Goal: Task Accomplishment & Management: Use online tool/utility

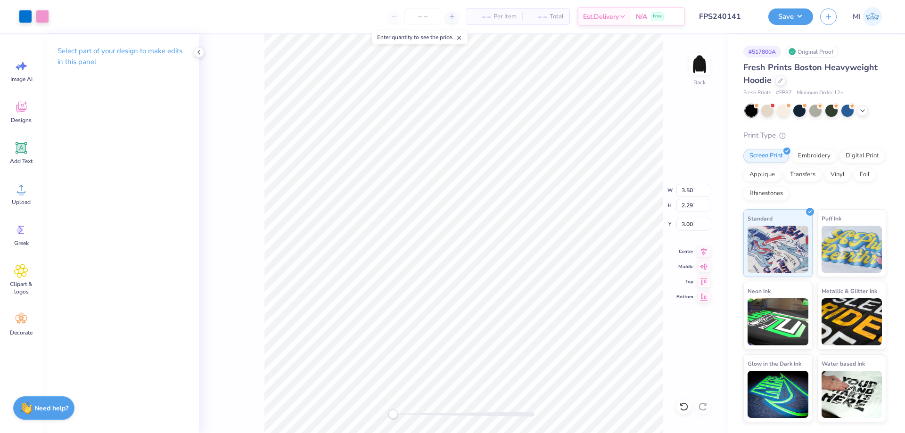
click at [824, 14] on button "button" at bounding box center [828, 16] width 16 height 16
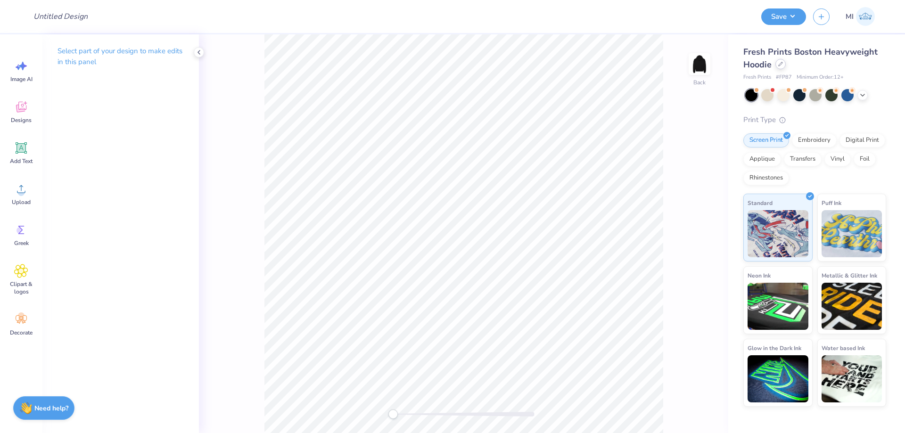
click at [781, 63] on icon at bounding box center [780, 64] width 5 height 5
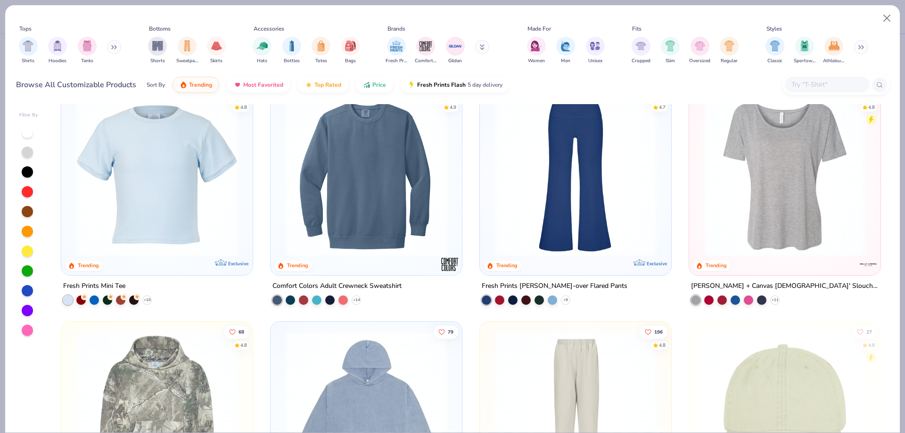
scroll to position [2239, 0]
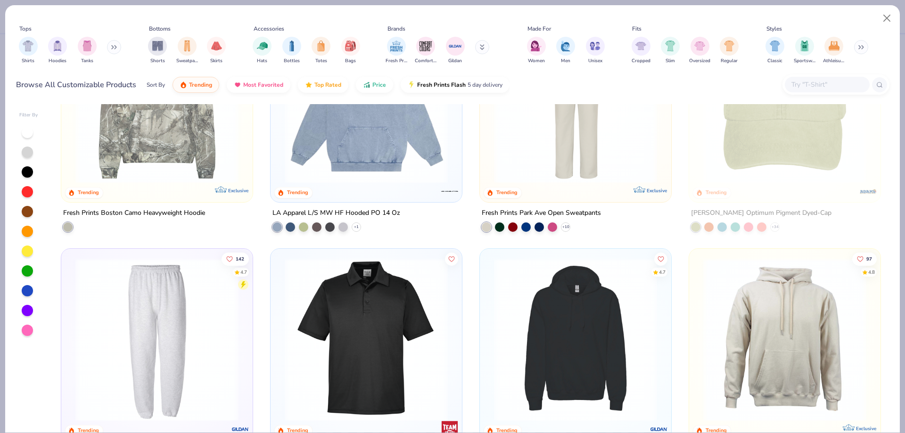
click at [831, 85] on input "text" at bounding box center [826, 84] width 73 height 11
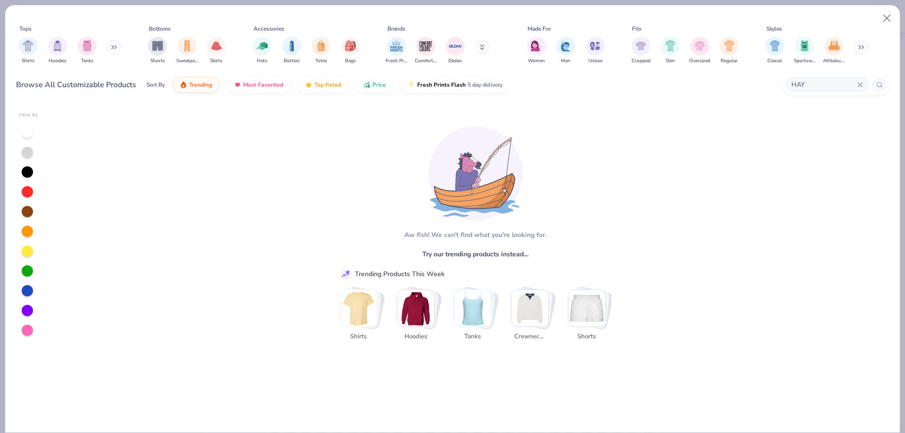
drag, startPoint x: 822, startPoint y: 85, endPoint x: 737, endPoint y: 89, distance: 84.4
click at [790, 89] on input "HAY" at bounding box center [823, 84] width 67 height 11
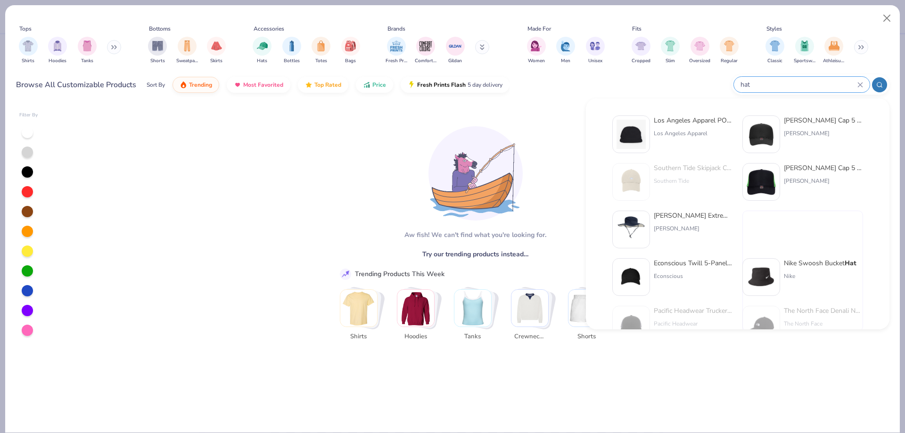
type input "hat"
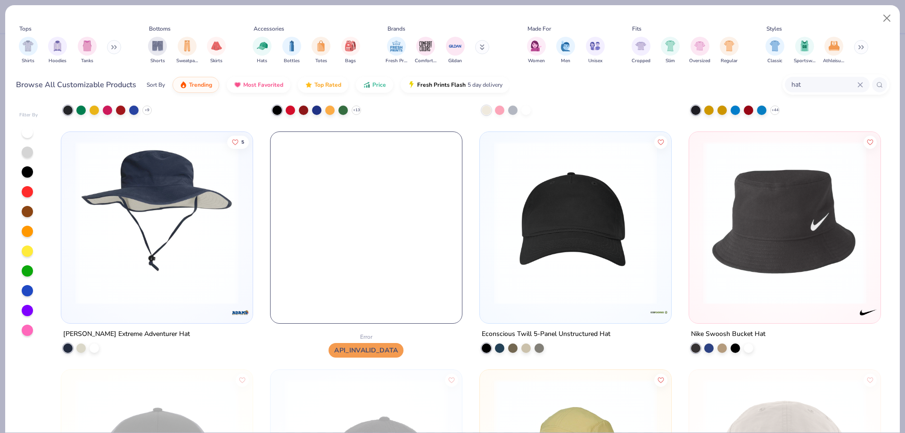
scroll to position [249, 0]
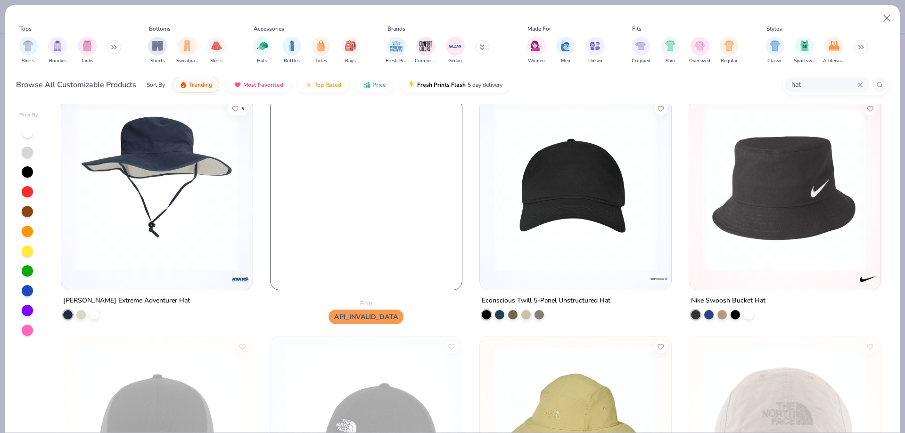
click at [587, 193] on img at bounding box center [575, 189] width 172 height 163
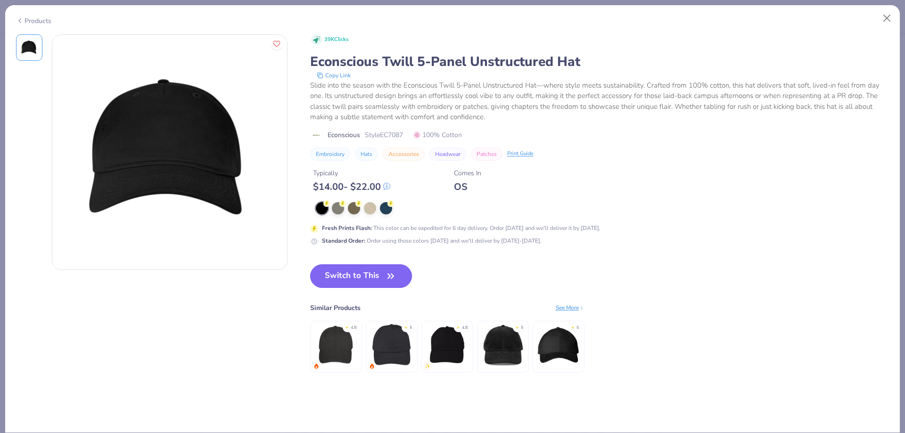
click at [392, 274] on icon "button" at bounding box center [390, 276] width 13 height 13
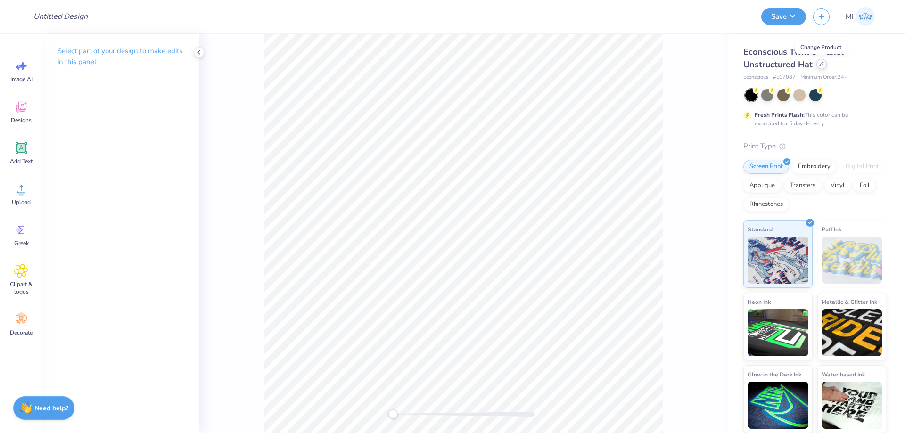
click at [822, 64] on icon at bounding box center [821, 64] width 5 height 5
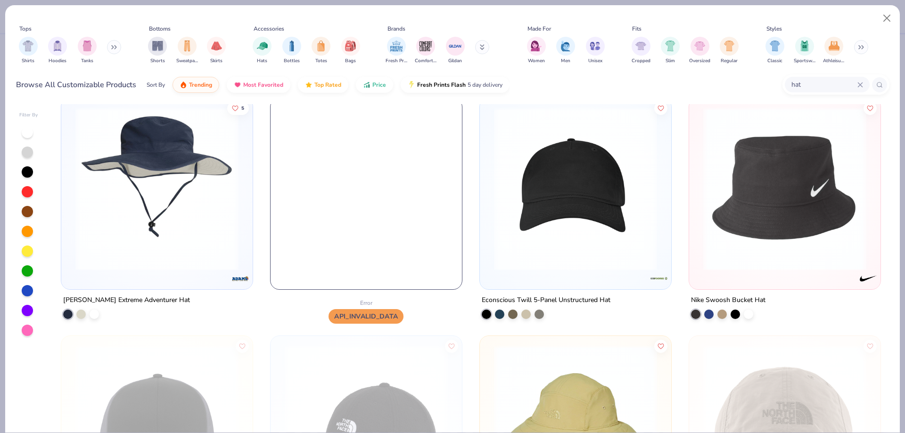
scroll to position [249, 0]
click at [593, 198] on img at bounding box center [575, 189] width 172 height 163
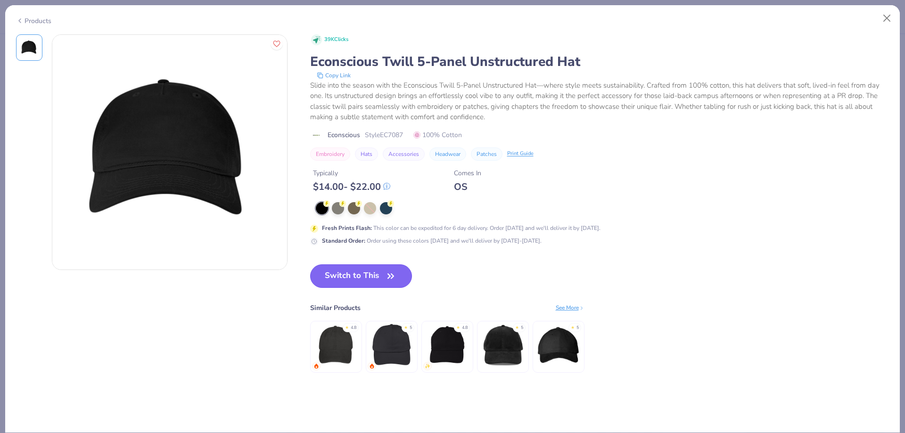
click at [360, 281] on button "Switch to This" at bounding box center [361, 276] width 102 height 24
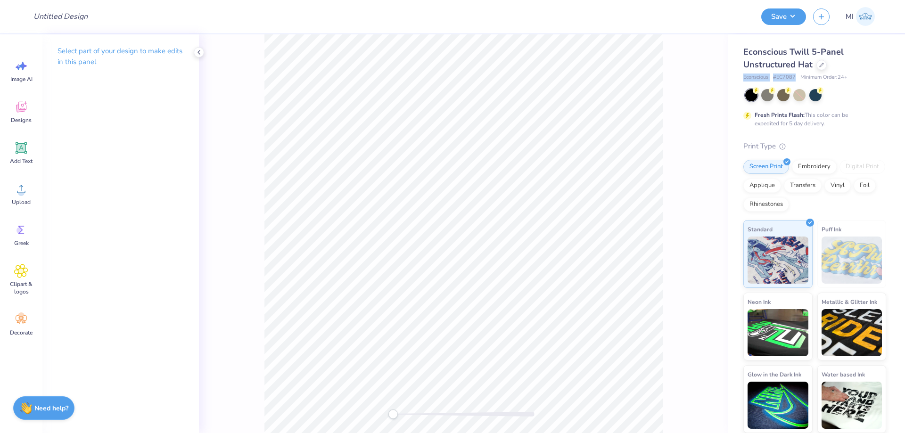
drag, startPoint x: 794, startPoint y: 74, endPoint x: 740, endPoint y: 78, distance: 54.4
click at [740, 78] on div "Econscious Twill 5-Panel Unstructured Hat Econscious # EC7087 Minimum Order: 24…" at bounding box center [816, 233] width 177 height 399
copy div "Econscious # EC7087"
click at [63, 19] on input "Design Title" at bounding box center [72, 16] width 92 height 19
paste input "FPS240143"
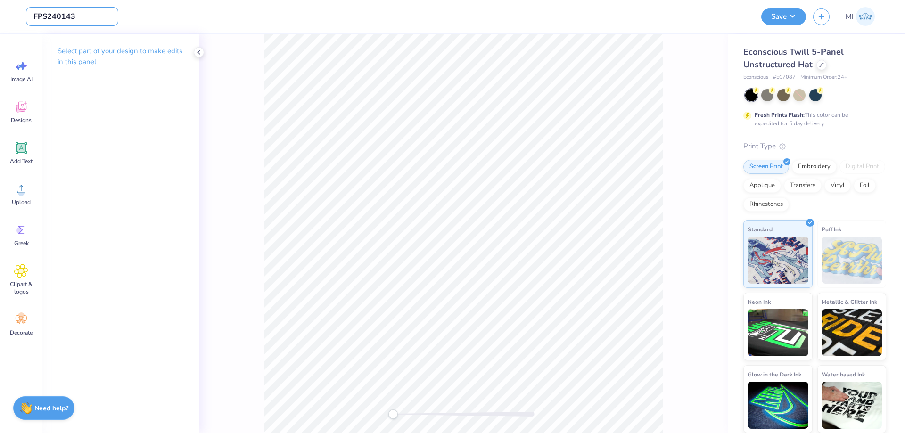
type input "FPS240143"
click at [288, 25] on div "Design Title FPS240143" at bounding box center [390, 16] width 728 height 33
click at [14, 187] on div "Upload" at bounding box center [21, 193] width 34 height 35
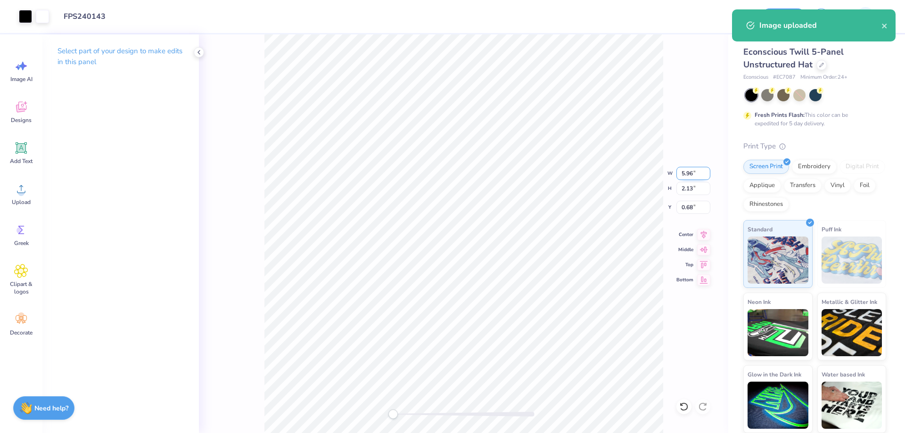
click at [688, 176] on input "5.96" at bounding box center [693, 173] width 34 height 13
drag, startPoint x: 693, startPoint y: 177, endPoint x: 660, endPoint y: 174, distance: 33.1
click at [676, 174] on input "3" at bounding box center [693, 173] width 34 height 13
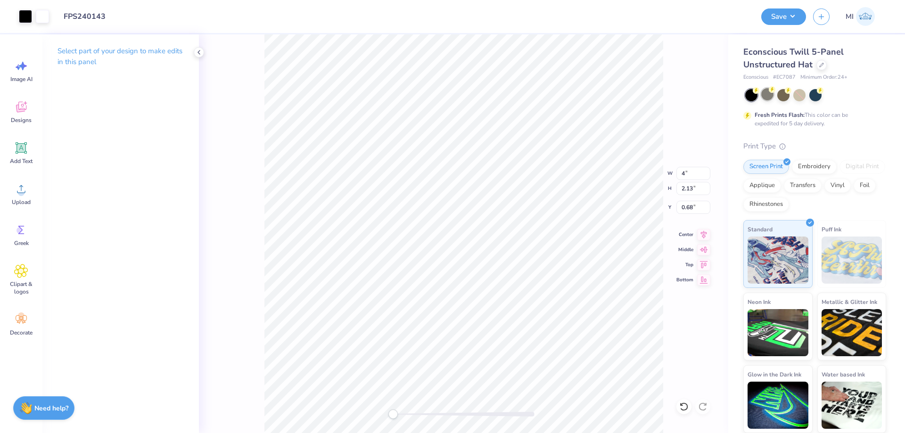
click at [764, 97] on div at bounding box center [767, 94] width 12 height 12
type input "1.01"
type input "0.36"
type input "1.57"
click at [766, 97] on div at bounding box center [767, 94] width 12 height 12
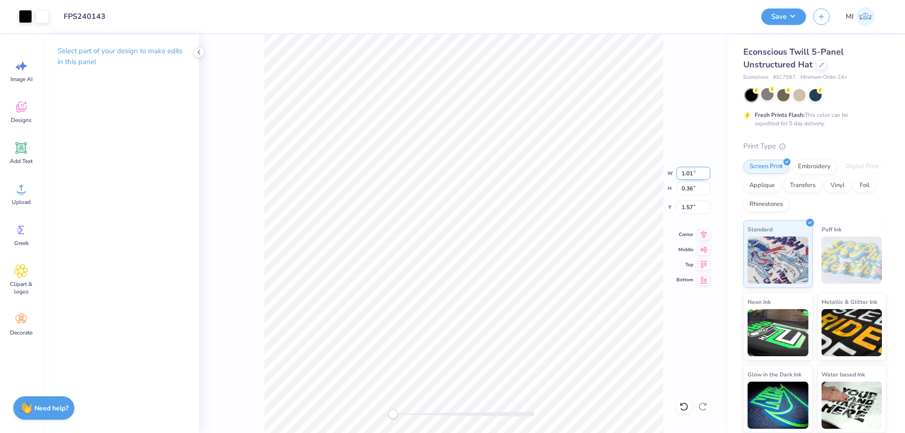
click at [684, 177] on input "1.01" at bounding box center [693, 173] width 34 height 13
click at [684, 177] on input "4" at bounding box center [693, 173] width 34 height 13
click at [769, 98] on div at bounding box center [767, 94] width 12 height 12
type input "4.00"
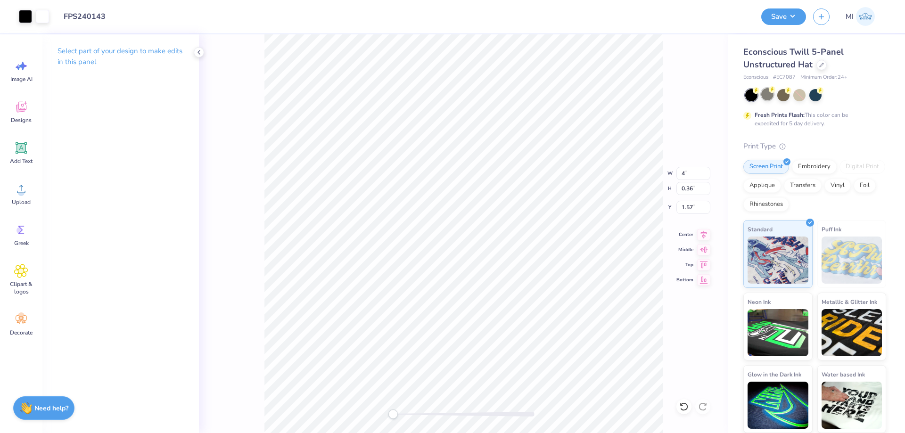
type input "1.43"
type input "1.03"
click at [752, 95] on div at bounding box center [751, 95] width 12 height 12
drag, startPoint x: 699, startPoint y: 173, endPoint x: 658, endPoint y: 173, distance: 41.0
click at [676, 173] on input "4.00" at bounding box center [693, 173] width 34 height 13
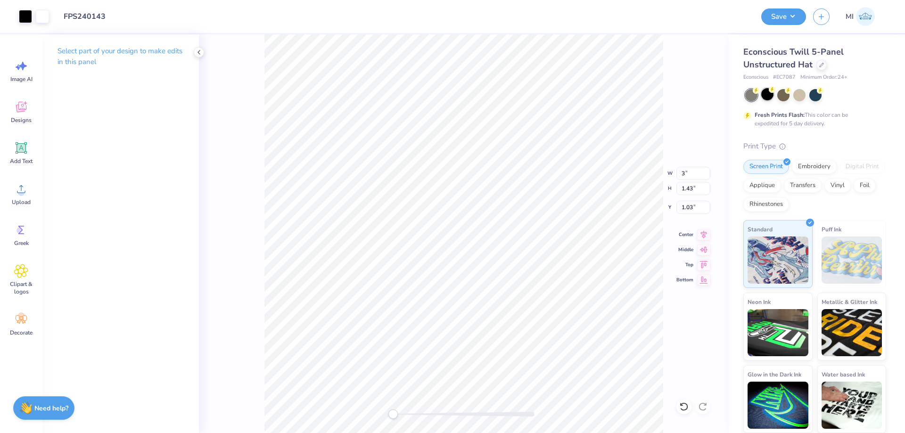
click at [765, 97] on div at bounding box center [767, 94] width 12 height 12
type input "3.00"
type input "1.07"
type input "1.21"
click at [752, 96] on div at bounding box center [751, 95] width 12 height 12
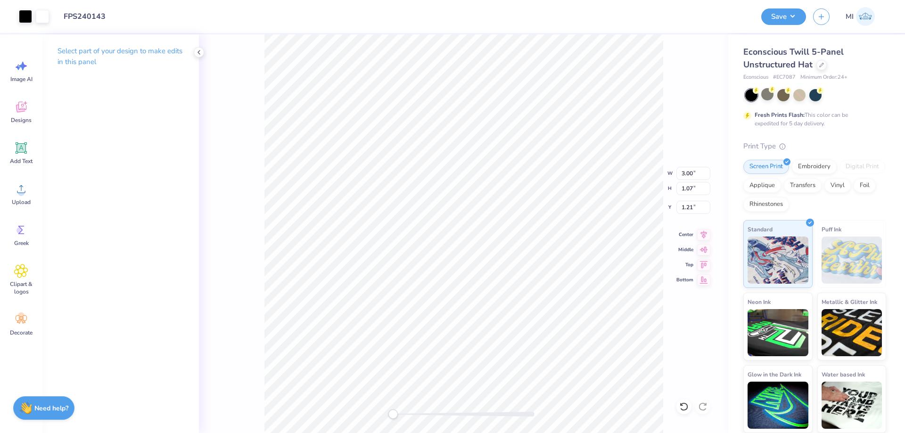
click at [757, 96] on div at bounding box center [751, 95] width 12 height 12
click at [752, 95] on div at bounding box center [751, 95] width 12 height 12
click at [793, 8] on div "Save MI" at bounding box center [829, 16] width 137 height 33
click at [791, 12] on button "Save" at bounding box center [783, 15] width 45 height 16
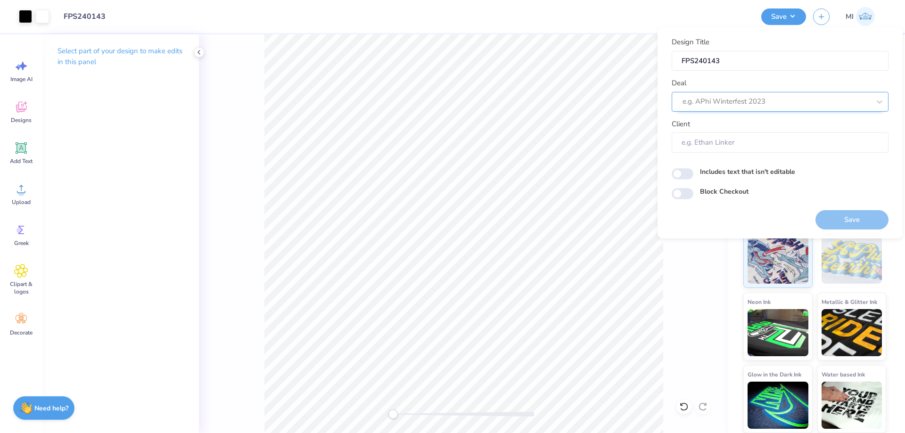
click at [756, 100] on div at bounding box center [776, 101] width 188 height 13
drag, startPoint x: 714, startPoint y: 136, endPoint x: 726, endPoint y: 125, distance: 15.7
click at [726, 125] on div "Design Tool Gallery" at bounding box center [779, 127] width 209 height 16
type input "Design Tool Gallery"
type input "Design Tool Gallery User"
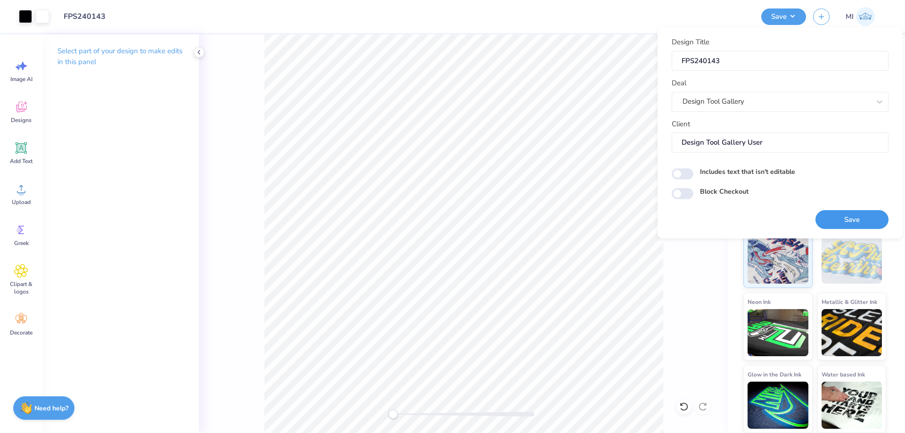
click at [833, 212] on button "Save" at bounding box center [851, 219] width 73 height 19
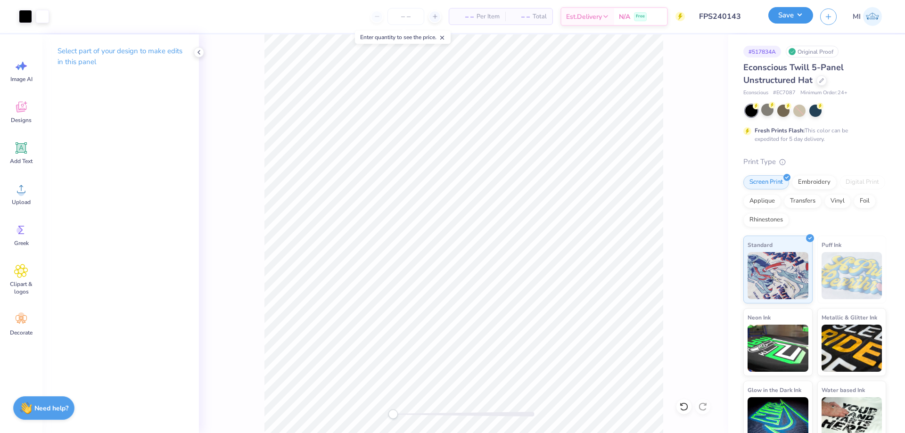
click at [805, 17] on button "Save" at bounding box center [790, 15] width 45 height 16
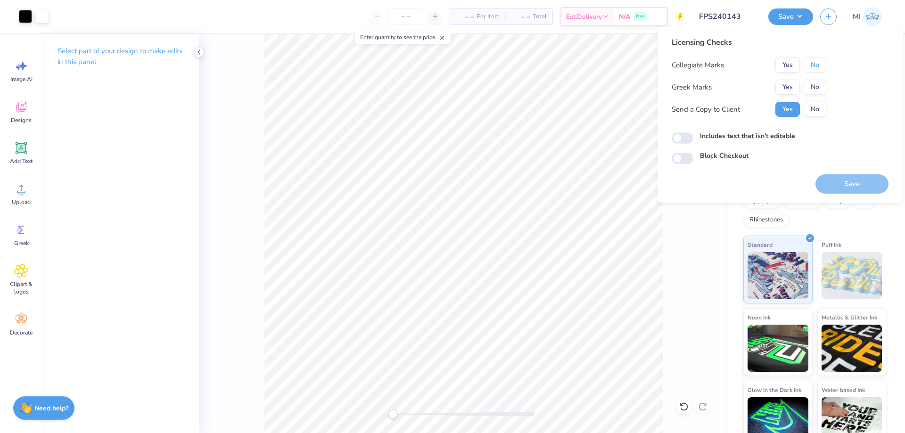
drag, startPoint x: 818, startPoint y: 69, endPoint x: 811, endPoint y: 78, distance: 10.7
click at [816, 71] on button "No" at bounding box center [814, 64] width 23 height 15
click at [789, 92] on button "Yes" at bounding box center [787, 87] width 25 height 15
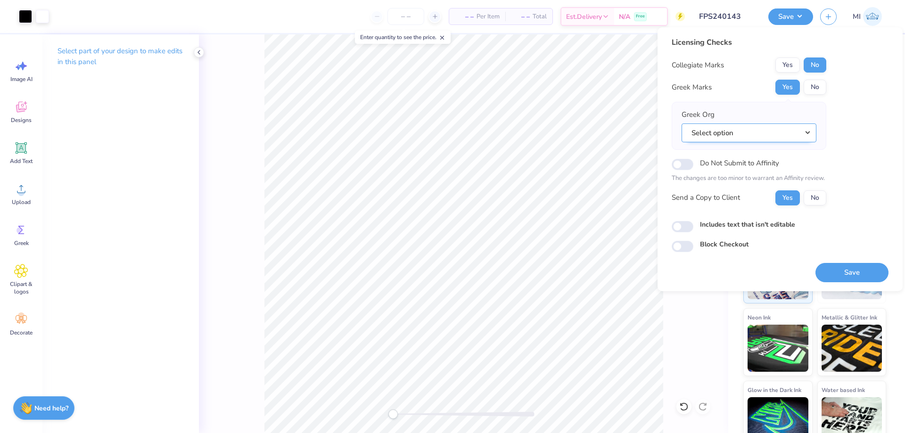
click at [757, 131] on button "Select option" at bounding box center [748, 132] width 135 height 19
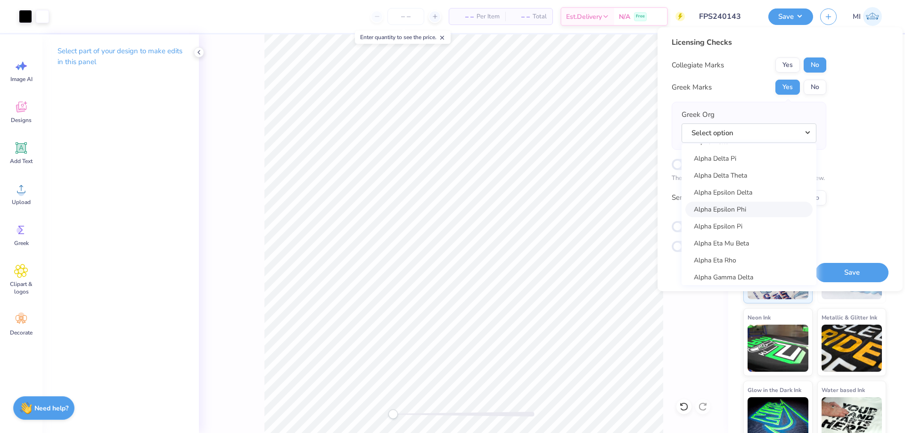
scroll to position [226, 0]
click at [772, 230] on link "Alpha Epsilon Pi" at bounding box center [748, 235] width 127 height 16
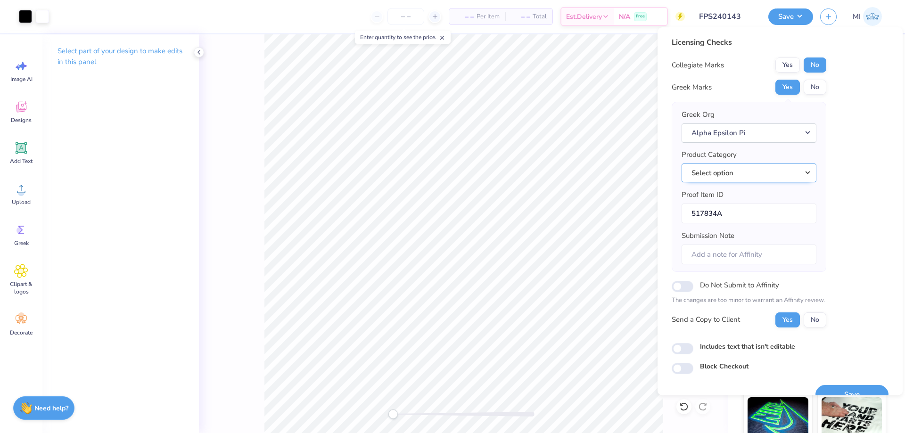
click at [786, 172] on button "Select option" at bounding box center [748, 172] width 135 height 19
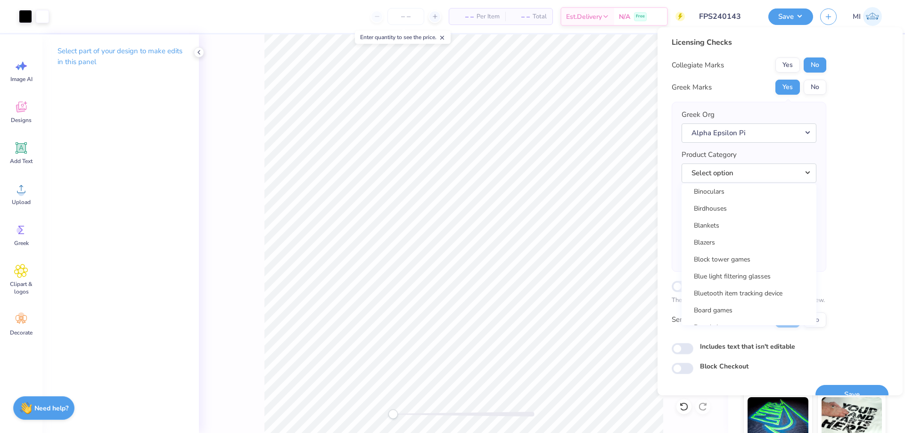
scroll to position [1470, 0]
click at [736, 222] on link "Billed hats" at bounding box center [748, 218] width 127 height 16
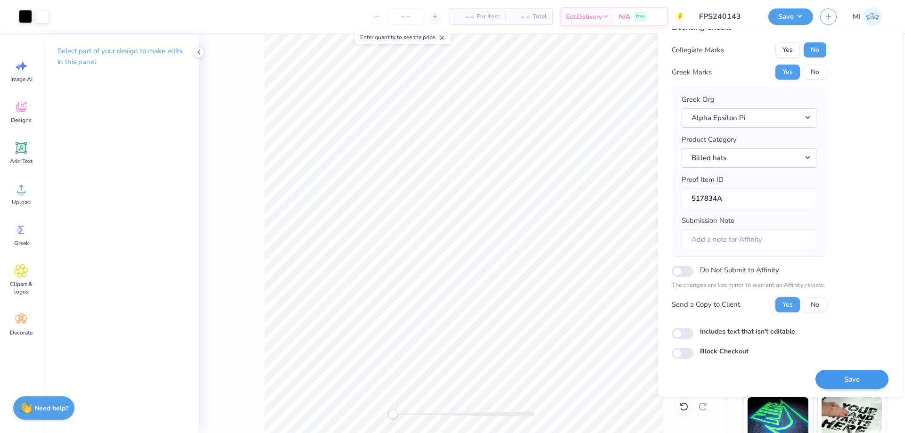
scroll to position [18, 0]
click at [862, 376] on button "Save" at bounding box center [851, 377] width 73 height 19
